Goal: Information Seeking & Learning: Check status

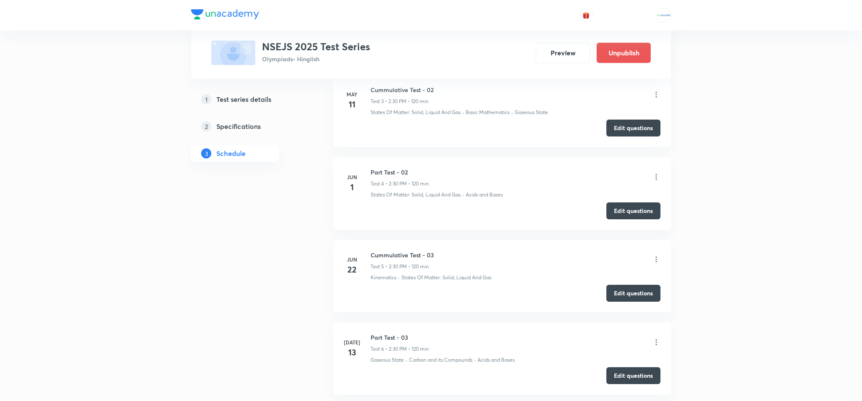
scroll to position [833, 0]
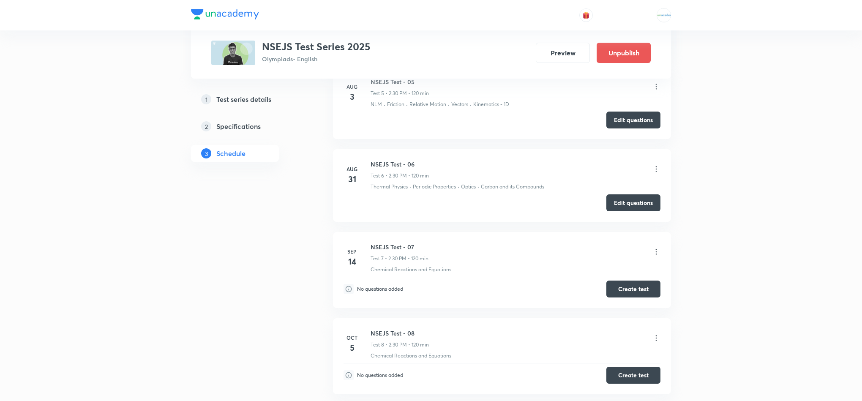
scroll to position [827, 0]
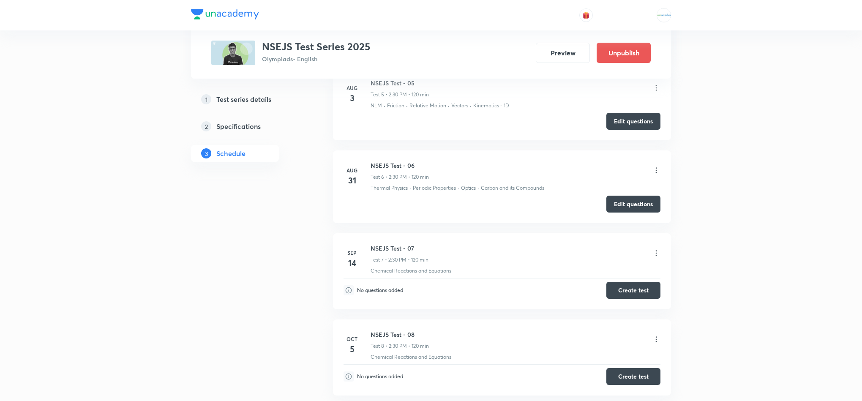
click at [656, 170] on icon at bounding box center [656, 170] width 8 height 8
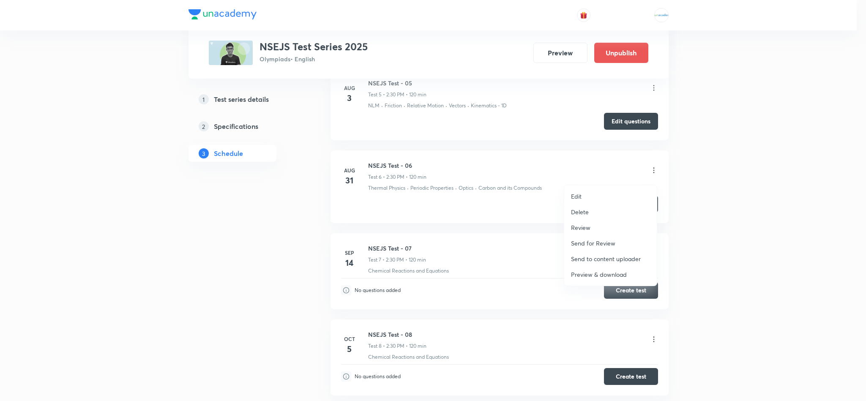
click at [587, 227] on p "Review" at bounding box center [580, 227] width 19 height 9
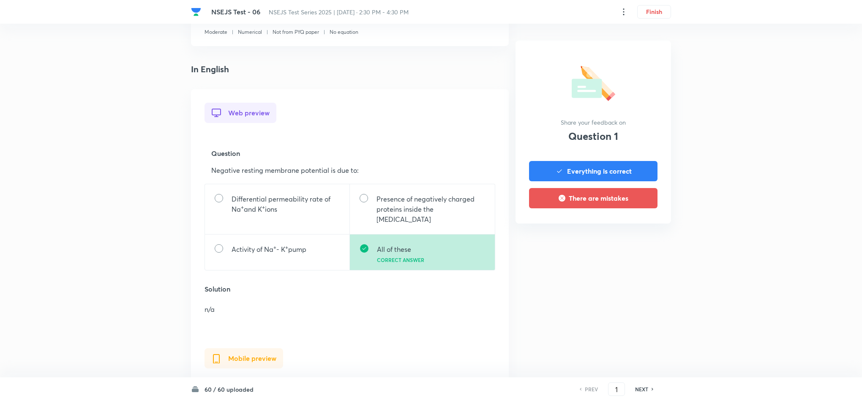
scroll to position [168, 0]
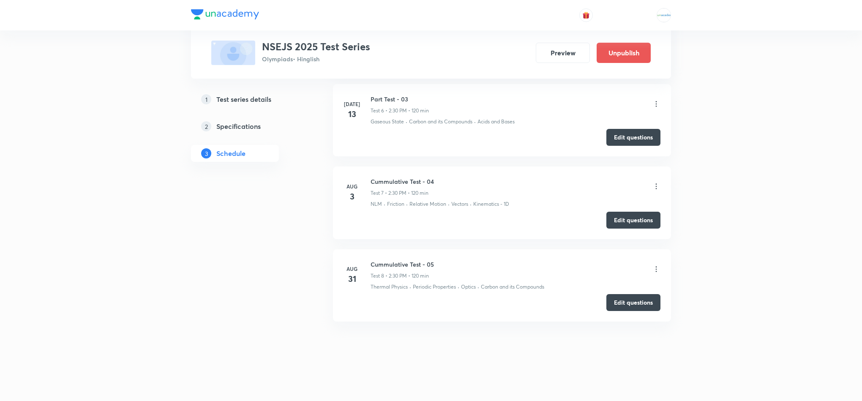
click at [658, 267] on icon at bounding box center [656, 269] width 8 height 8
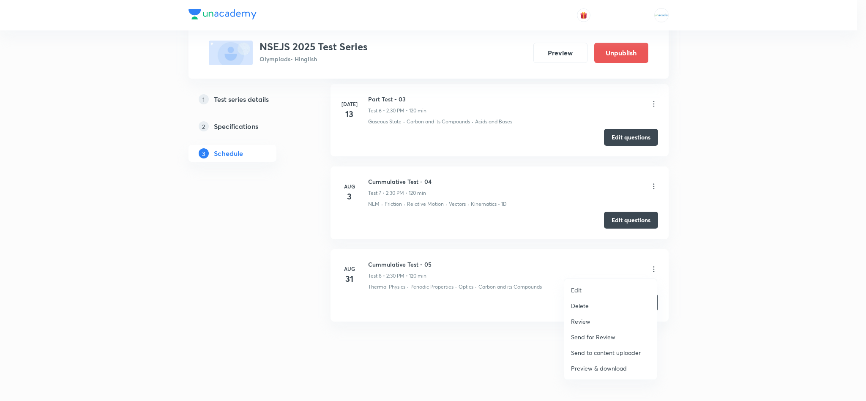
click at [583, 326] on li "Review" at bounding box center [610, 321] width 93 height 16
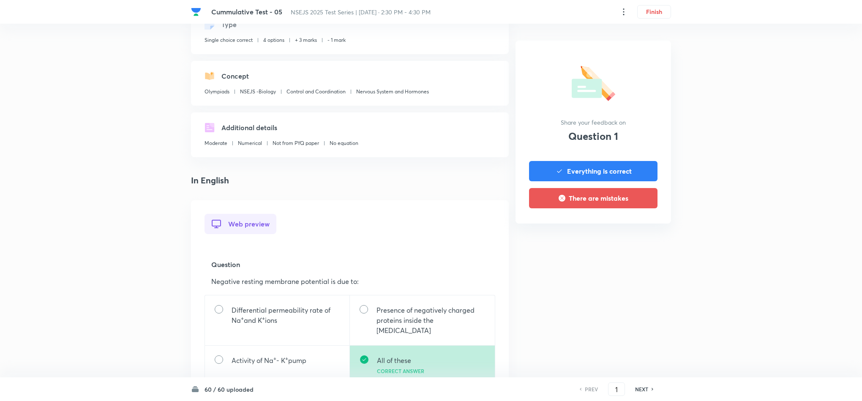
scroll to position [58, 0]
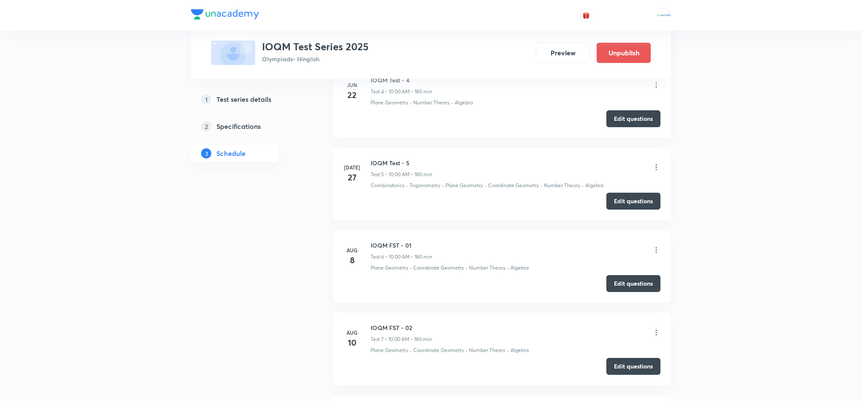
scroll to position [1052, 0]
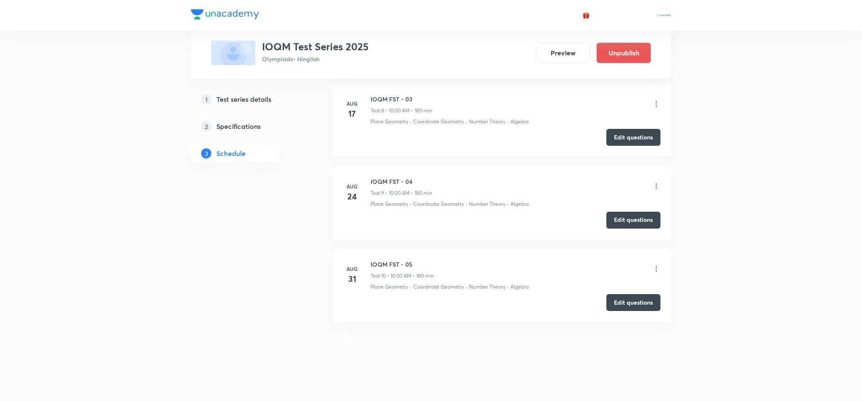
click at [654, 267] on icon at bounding box center [656, 268] width 8 height 8
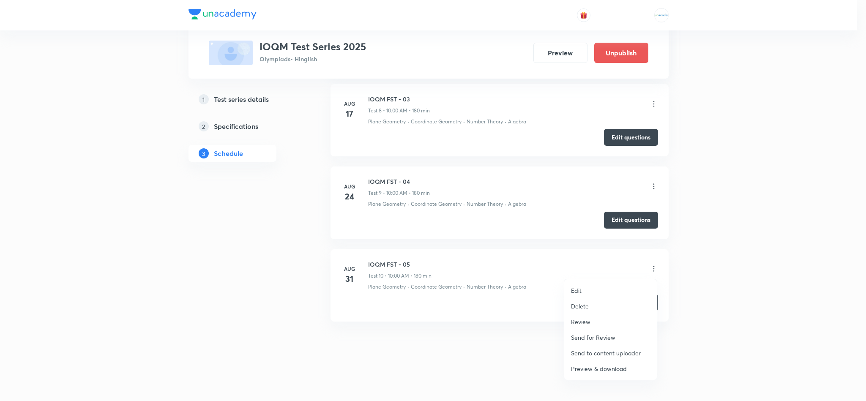
click at [583, 326] on li "Review" at bounding box center [610, 322] width 93 height 16
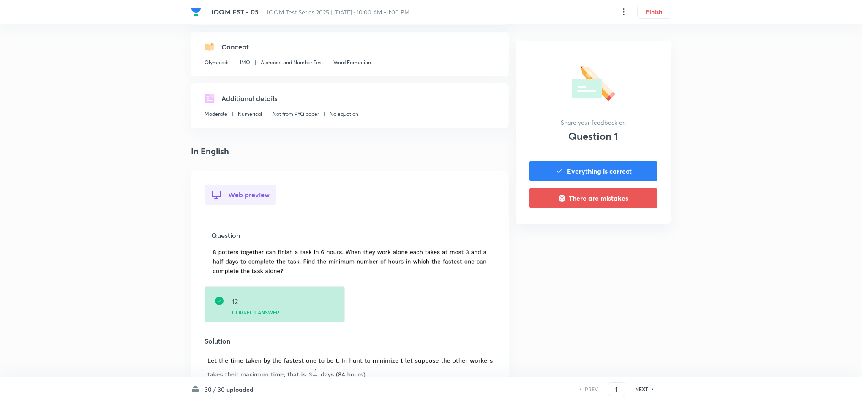
scroll to position [88, 0]
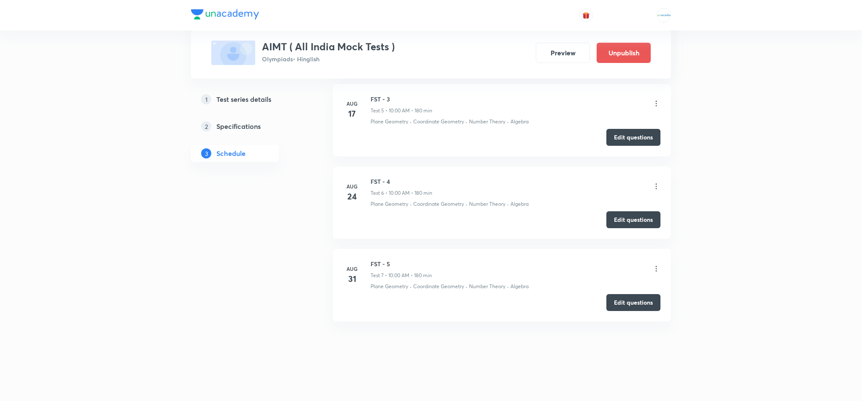
click at [652, 266] on icon at bounding box center [656, 268] width 8 height 8
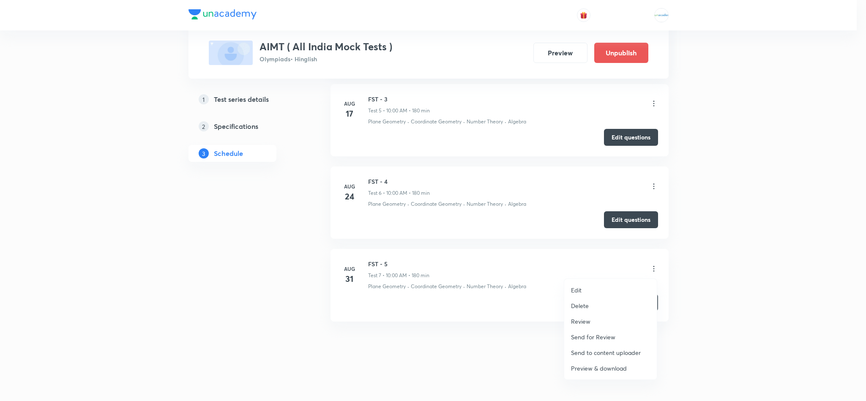
click at [577, 319] on p "Review" at bounding box center [580, 321] width 19 height 9
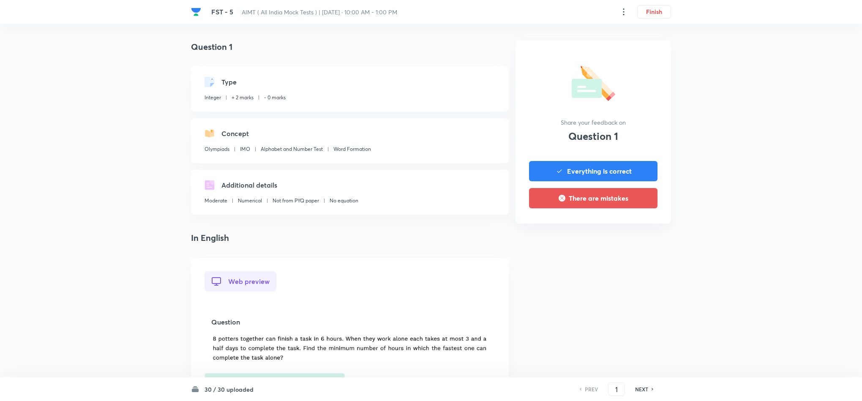
drag, startPoint x: 577, startPoint y: 319, endPoint x: 441, endPoint y: 299, distance: 137.5
